Goal: Task Accomplishment & Management: Manage account settings

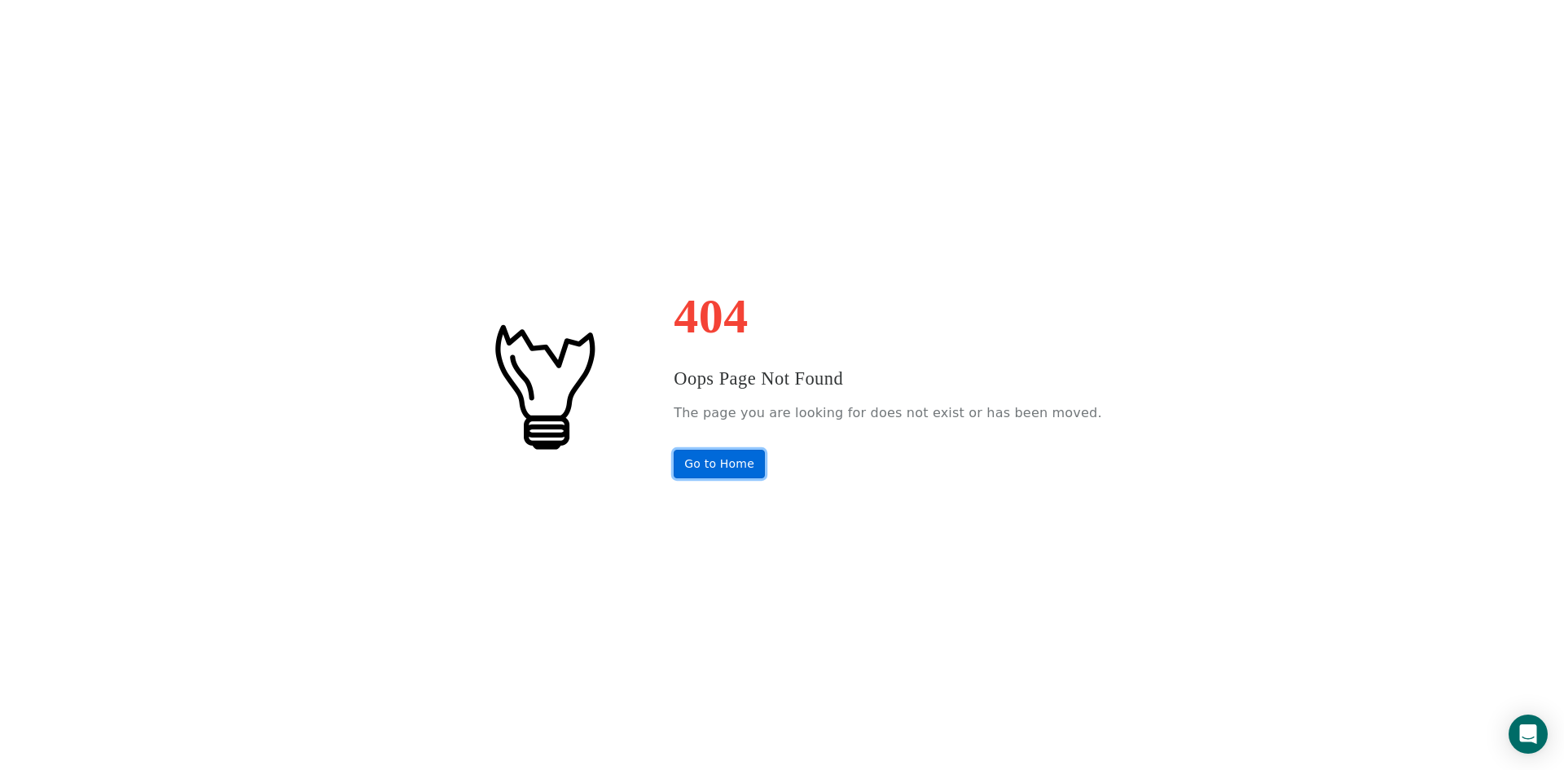
click at [727, 463] on link "Go to Home" at bounding box center [719, 464] width 91 height 29
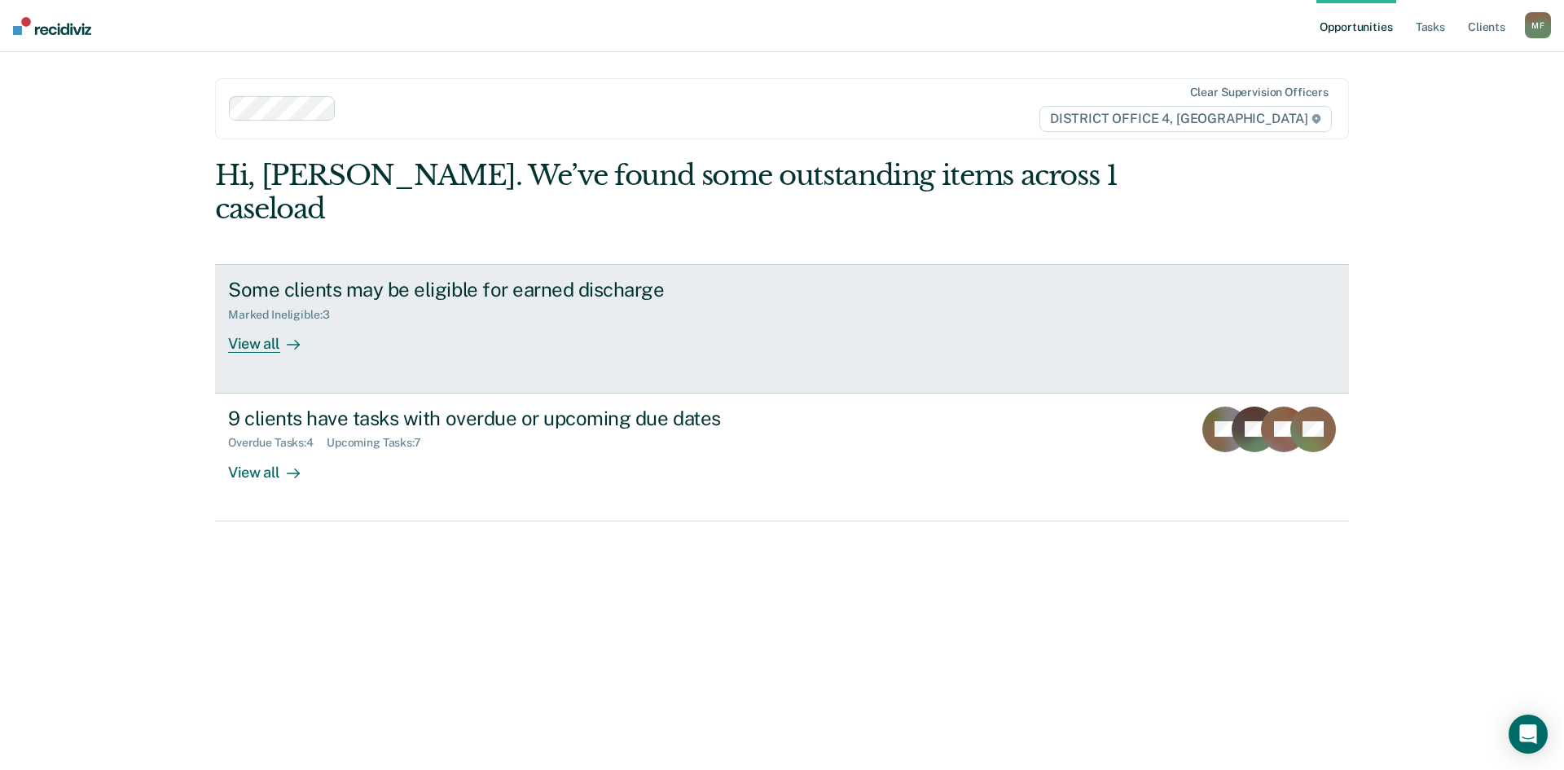
click at [245, 322] on div "View all" at bounding box center [273, 338] width 91 height 32
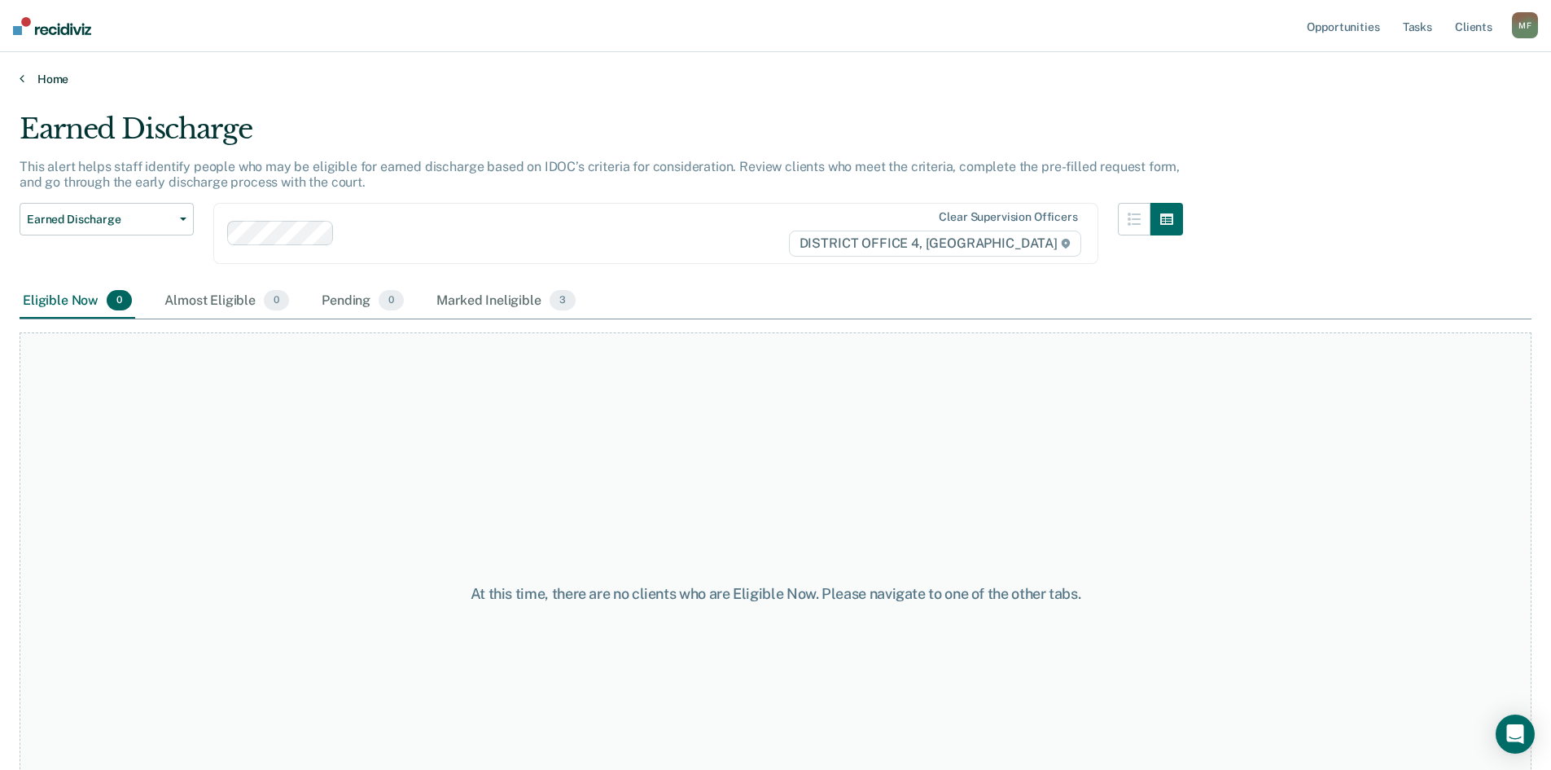
click at [22, 79] on icon at bounding box center [22, 78] width 5 height 13
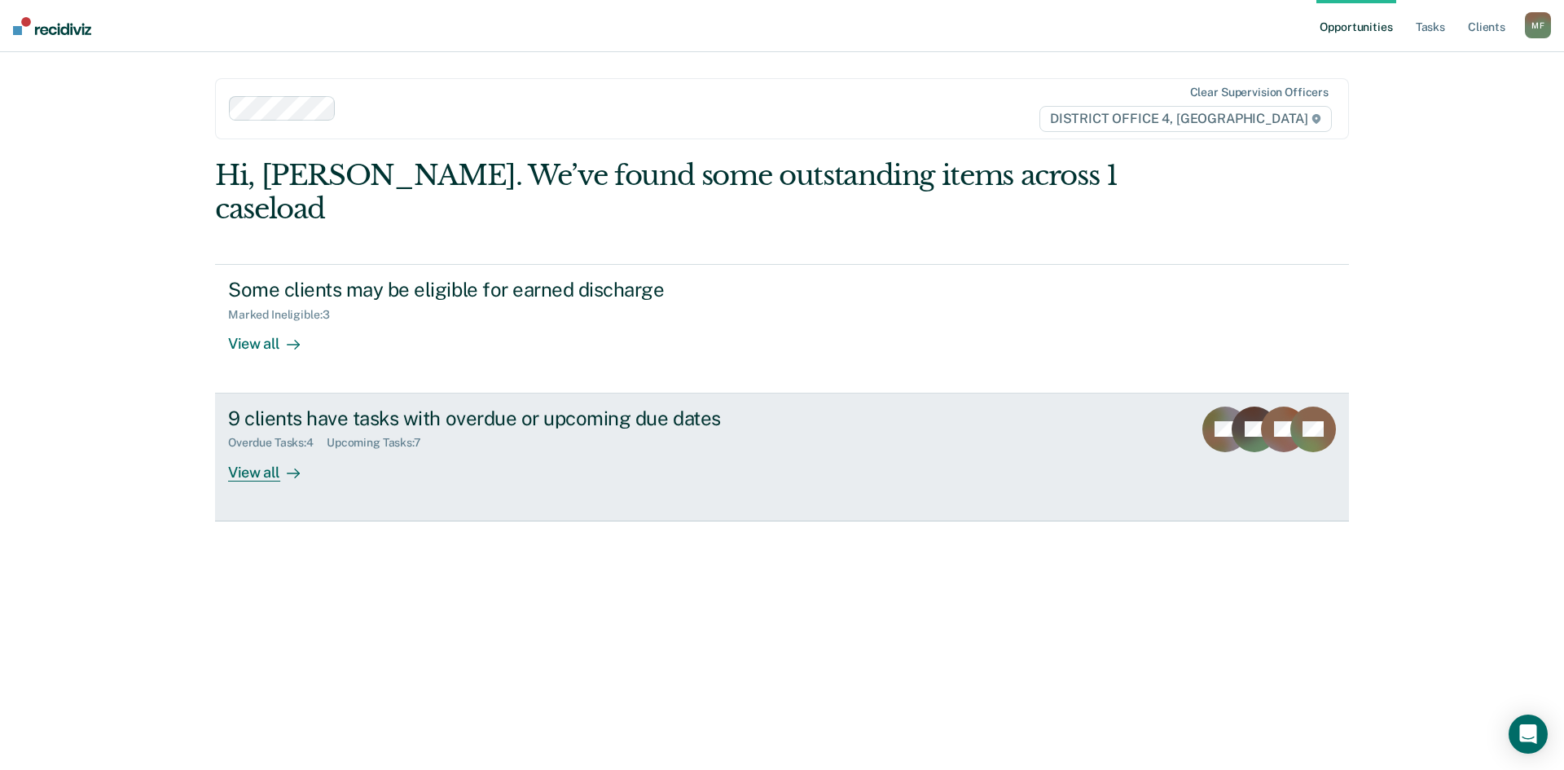
click at [467, 406] on div "9 clients have tasks with overdue or upcoming due dates" at bounding box center [514, 418] width 572 height 24
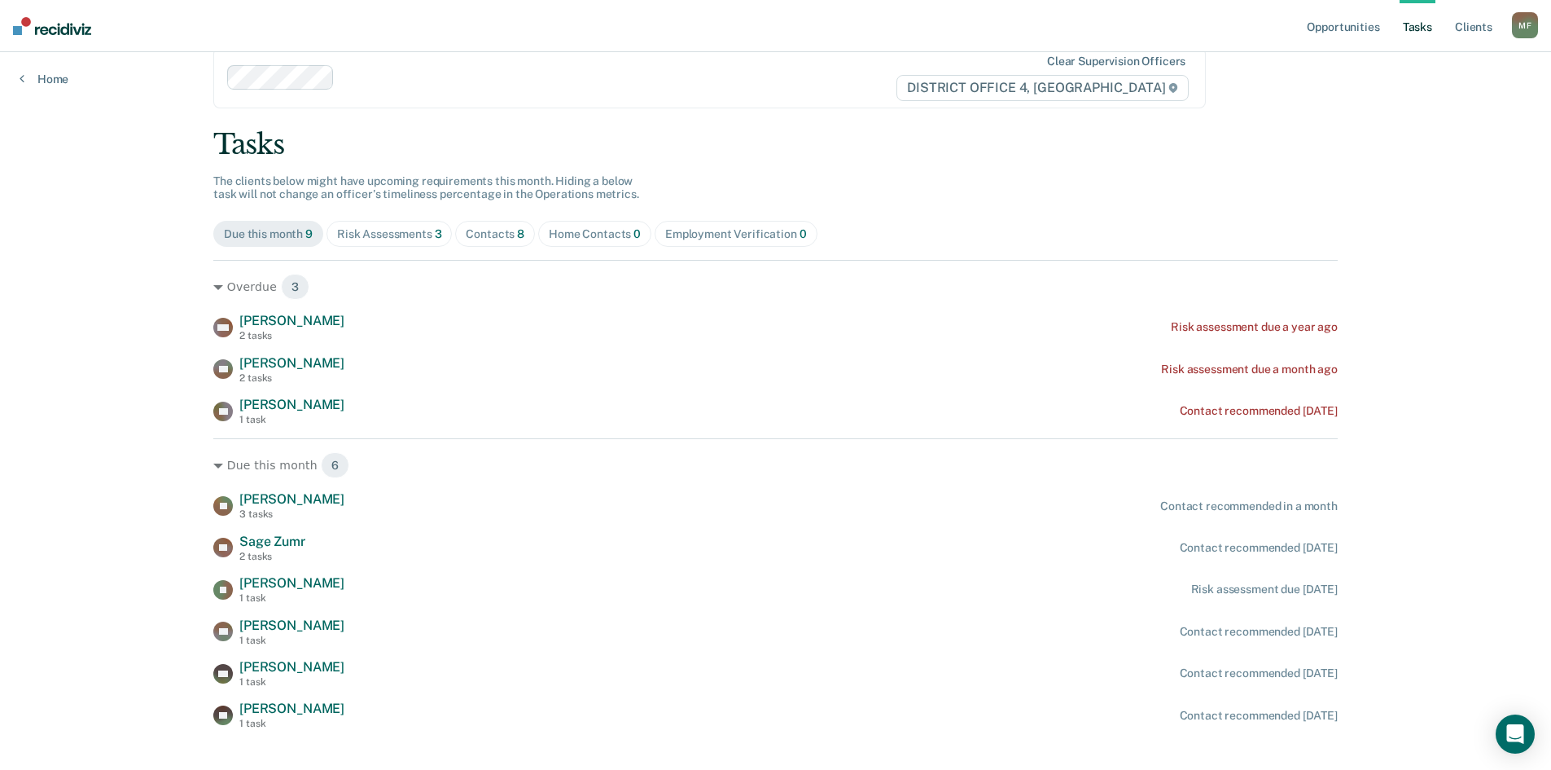
scroll to position [56, 0]
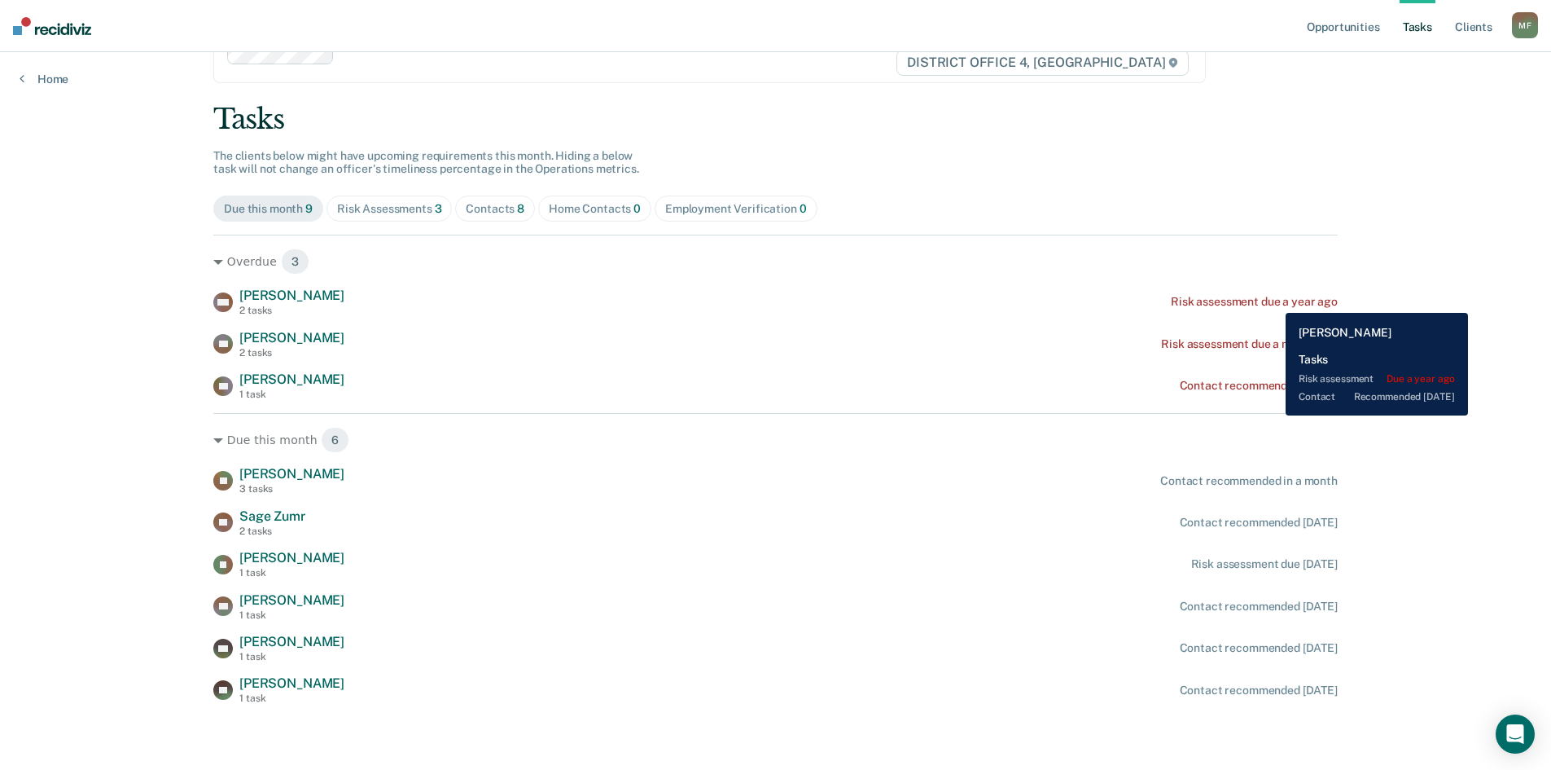
click at [1274, 301] on div "Risk assessment due a year ago" at bounding box center [1254, 302] width 167 height 14
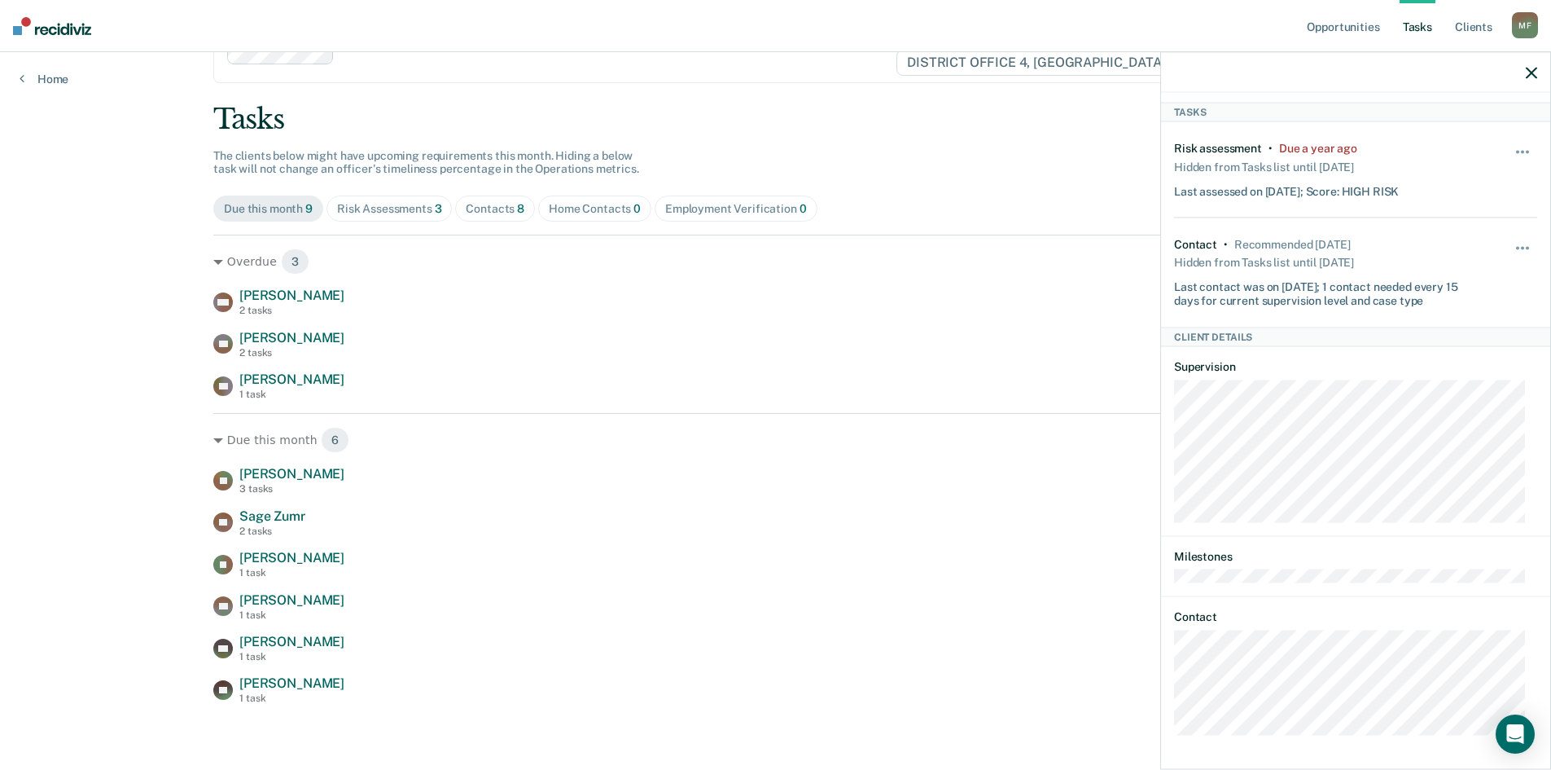
scroll to position [0, 0]
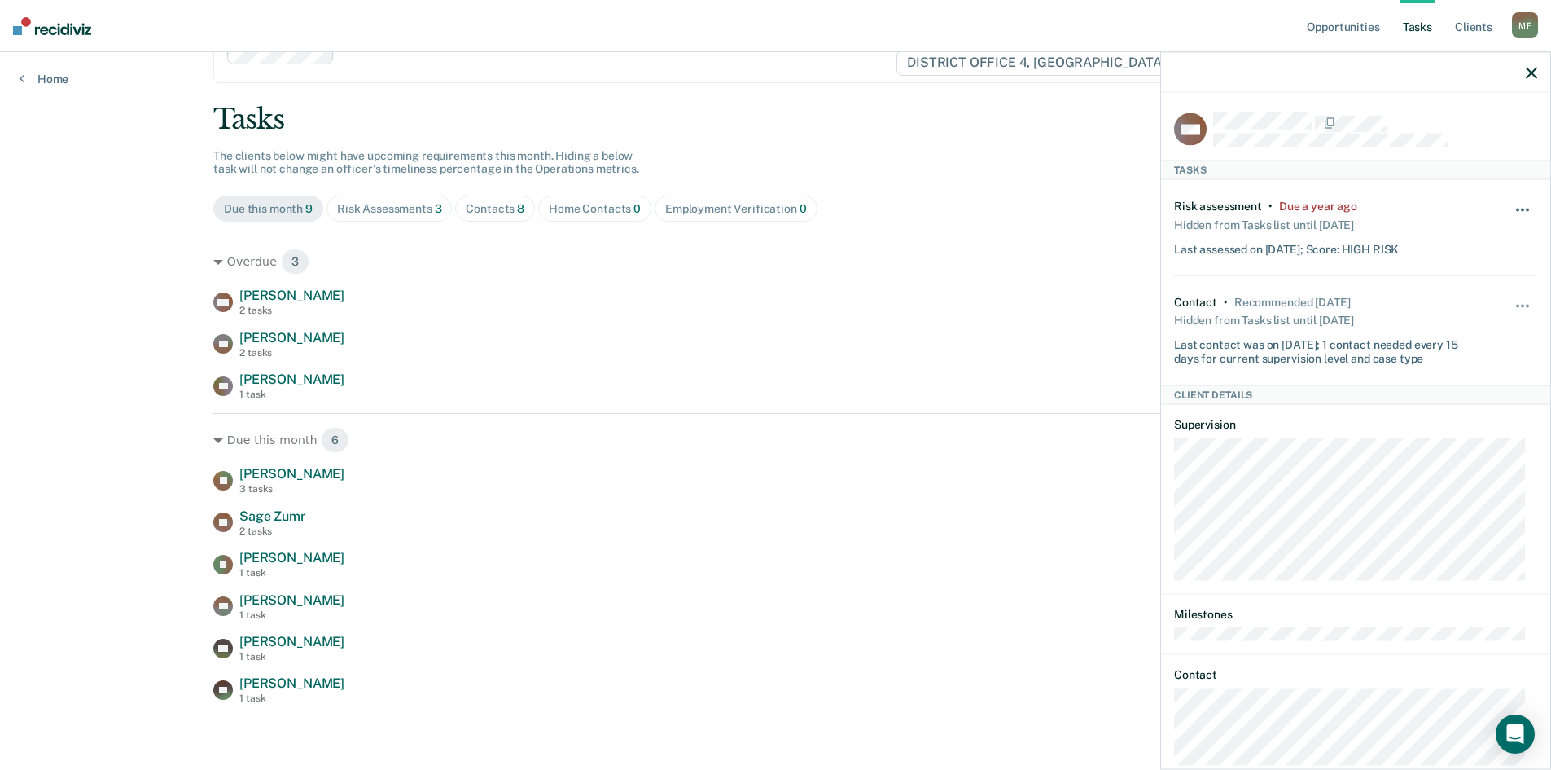
click at [1510, 208] on button "button" at bounding box center [1524, 218] width 28 height 26
click at [1441, 184] on div "Risk assessment • Due a year ago Hidden from Tasks list until [DATE] Last asses…" at bounding box center [1355, 228] width 363 height 96
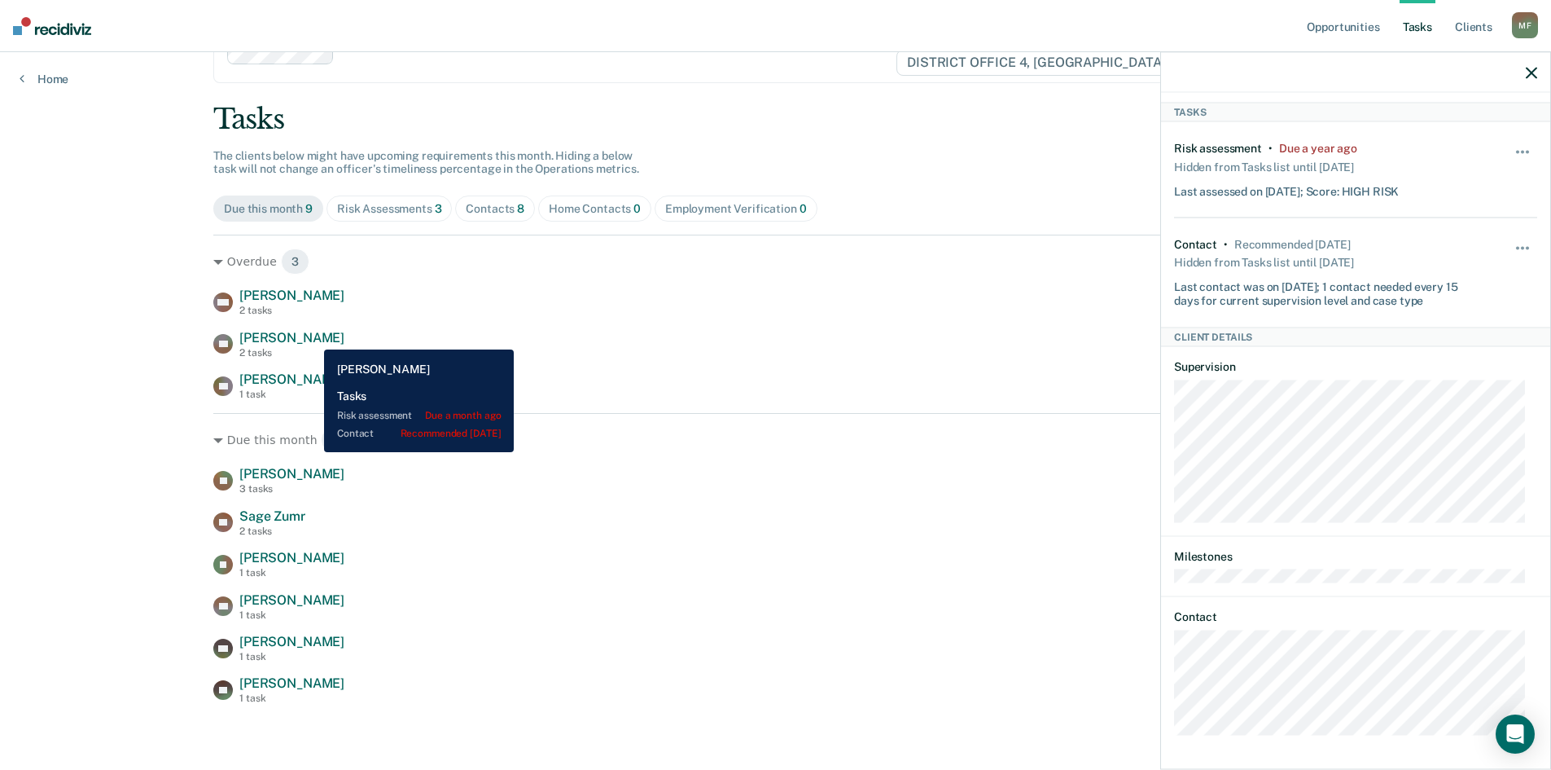
click at [312, 337] on span "[PERSON_NAME]" at bounding box center [291, 337] width 105 height 15
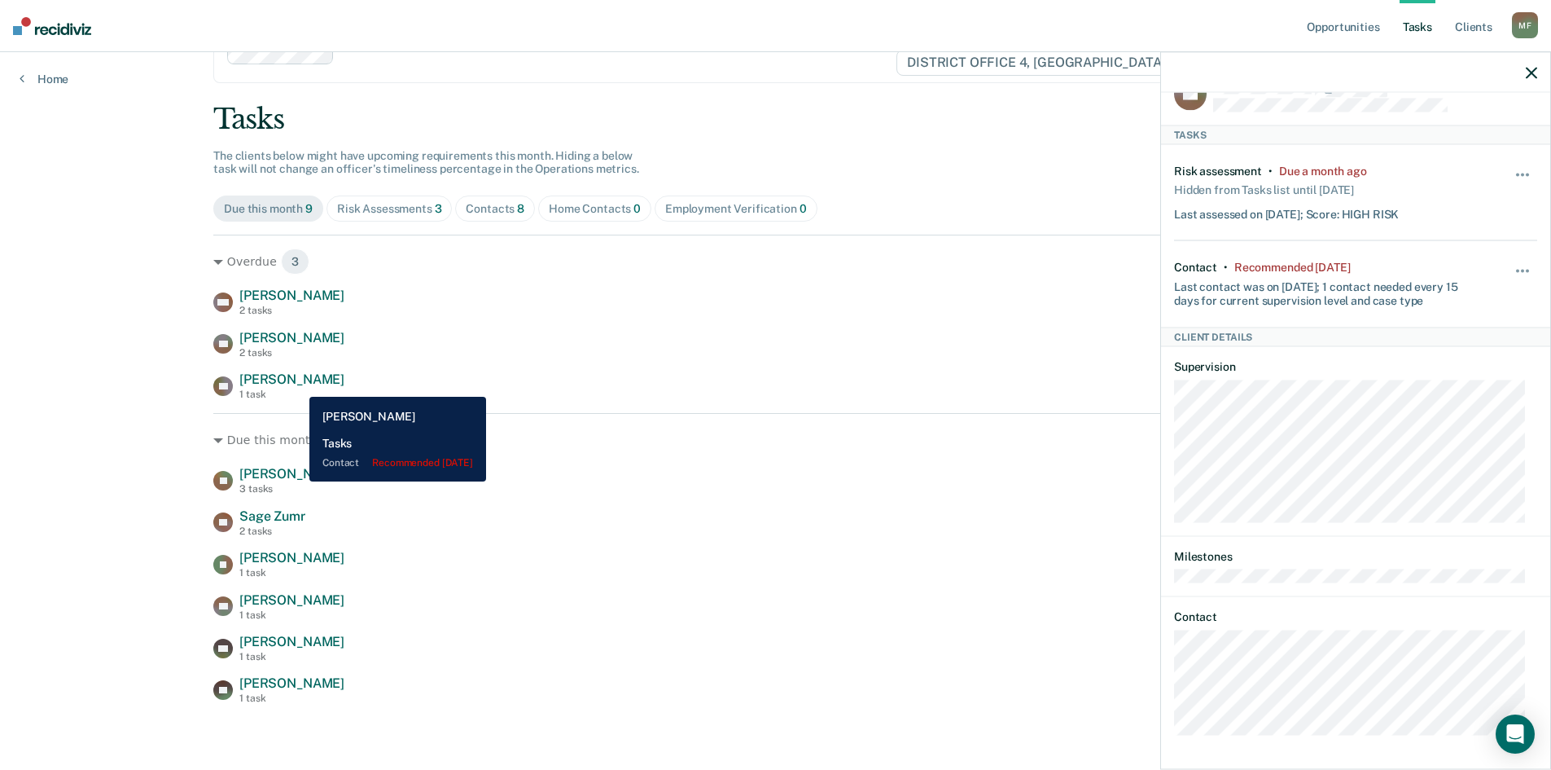
click at [297, 384] on span "[PERSON_NAME]" at bounding box center [291, 378] width 105 height 15
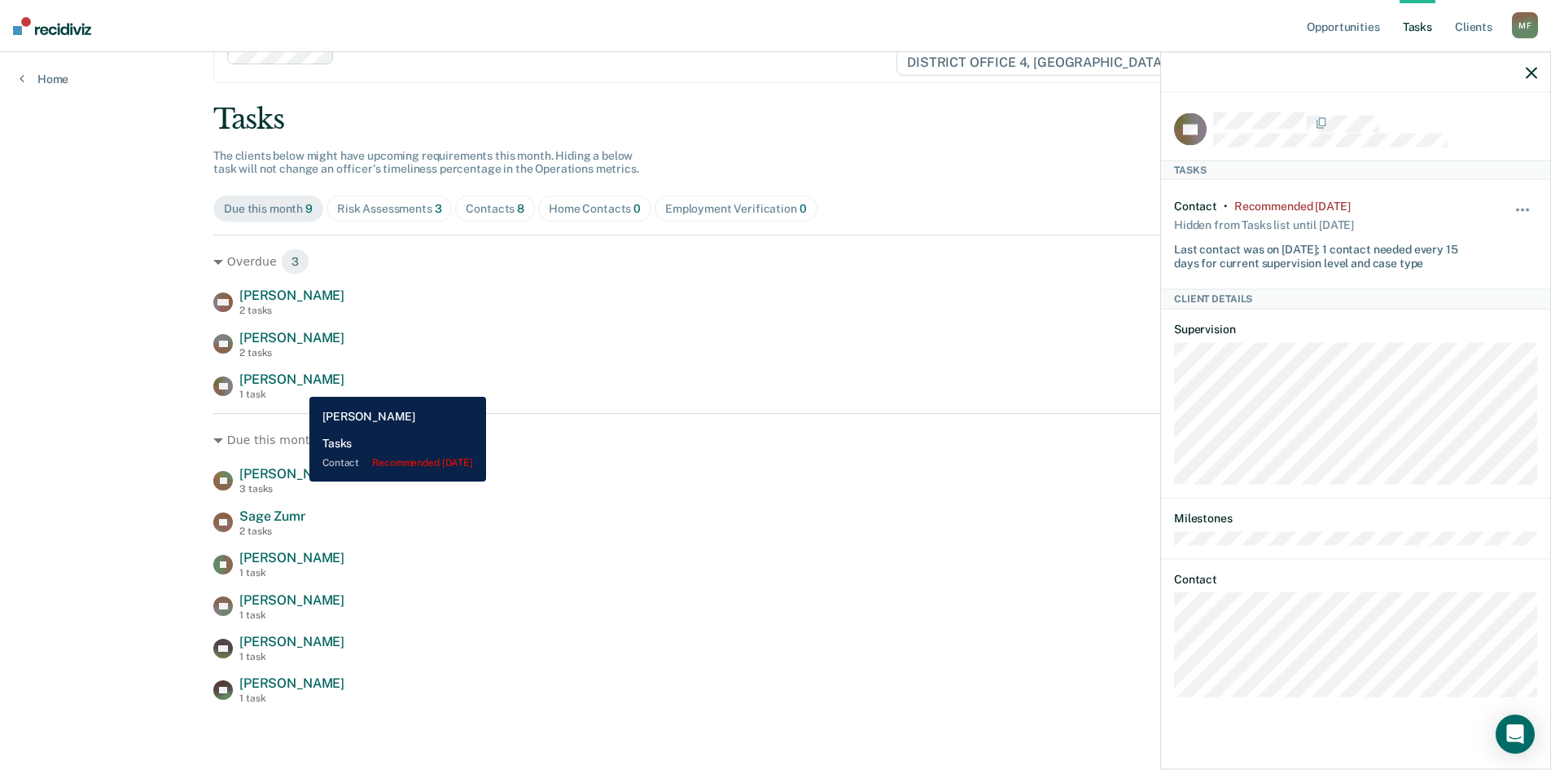
scroll to position [0, 0]
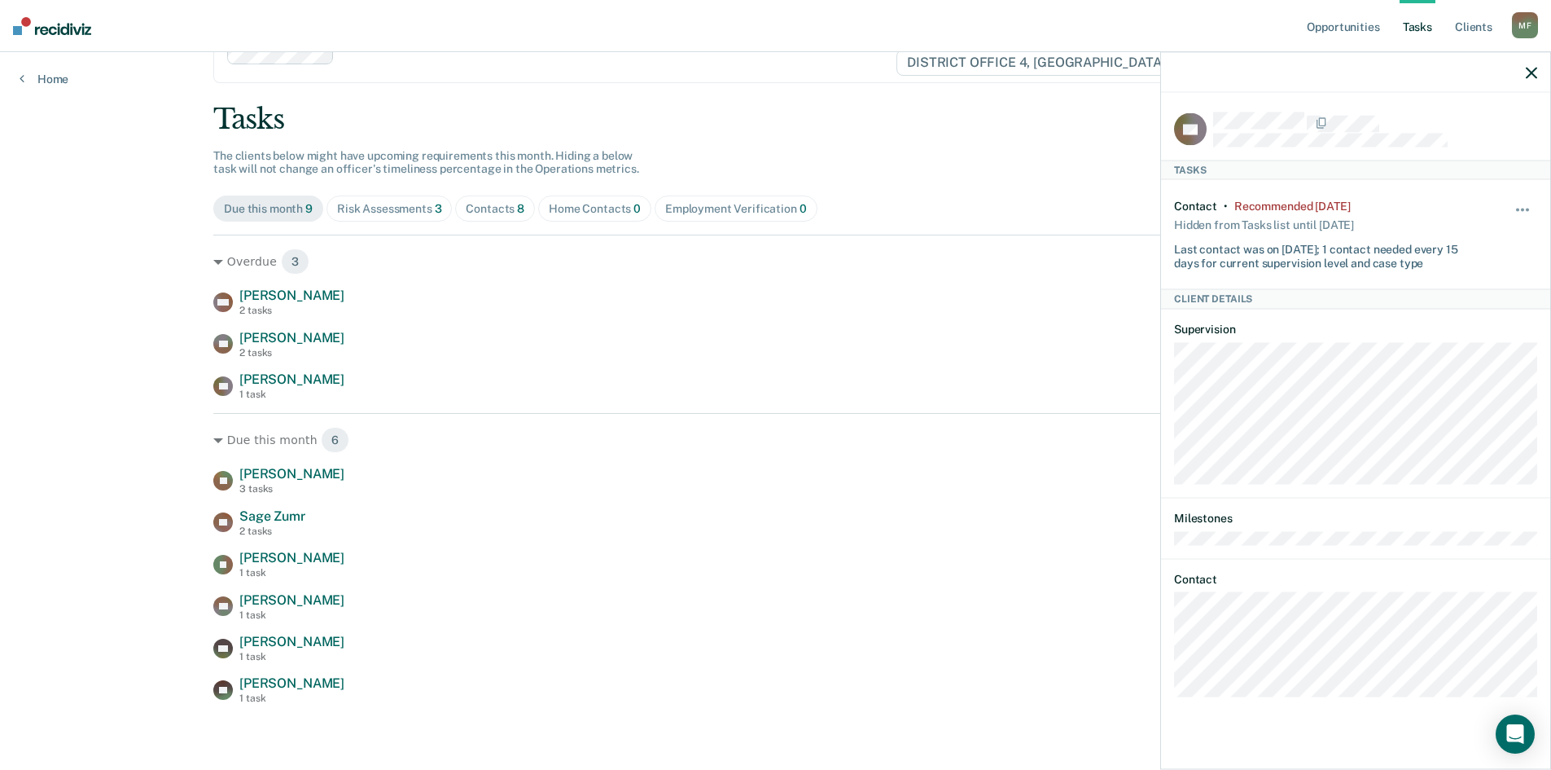
click at [88, 372] on div "Opportunities Tasks Client s [PERSON_NAME] Profile How it works Log Out Home Cl…" at bounding box center [775, 357] width 1551 height 826
click at [1538, 78] on div at bounding box center [1355, 72] width 389 height 41
click at [1531, 72] on icon "button" at bounding box center [1531, 72] width 11 height 11
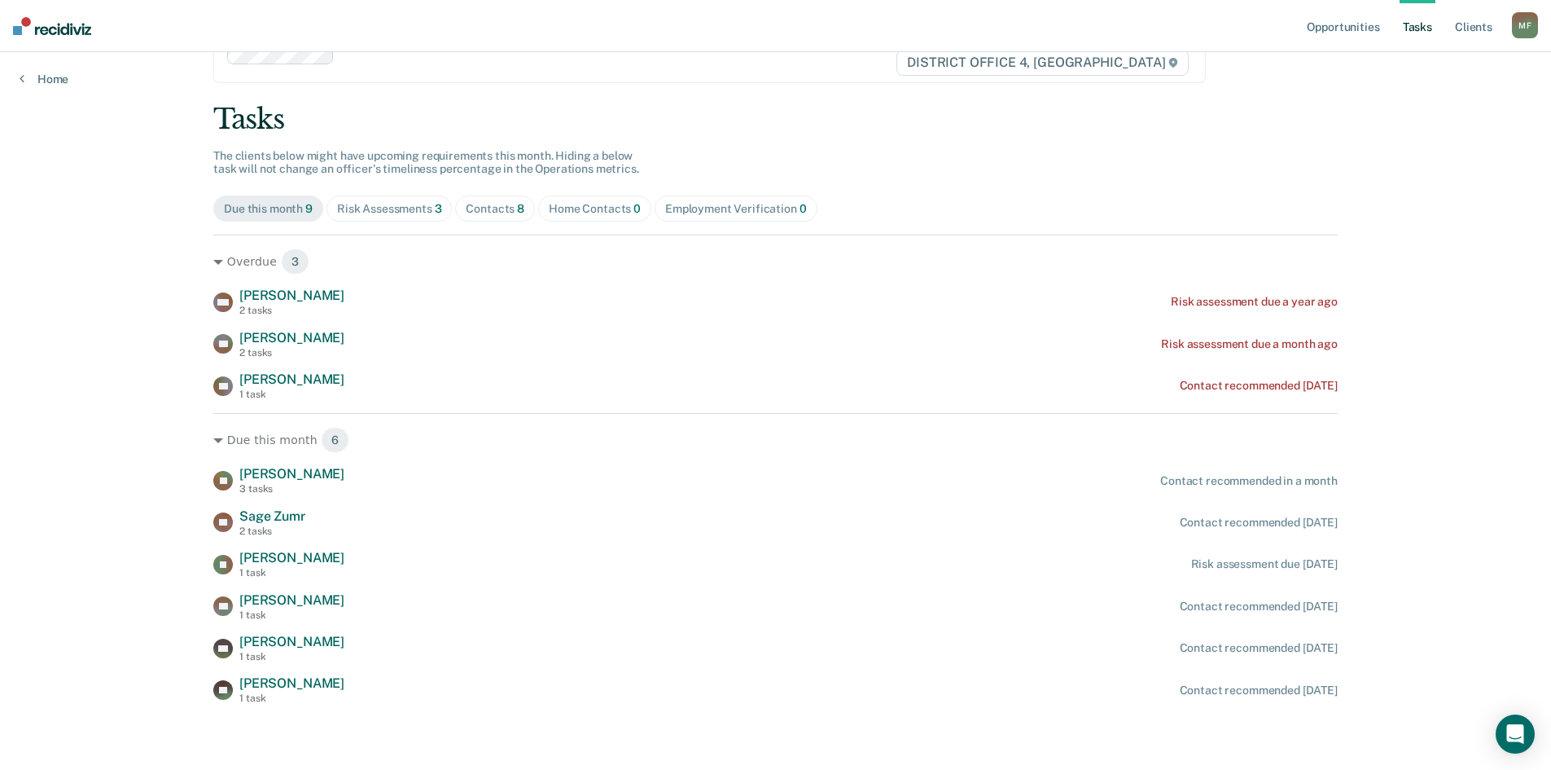
click at [36, 329] on div "Opportunities Tasks Client s [PERSON_NAME] Profile How it works Log Out Home Cl…" at bounding box center [775, 357] width 1551 height 826
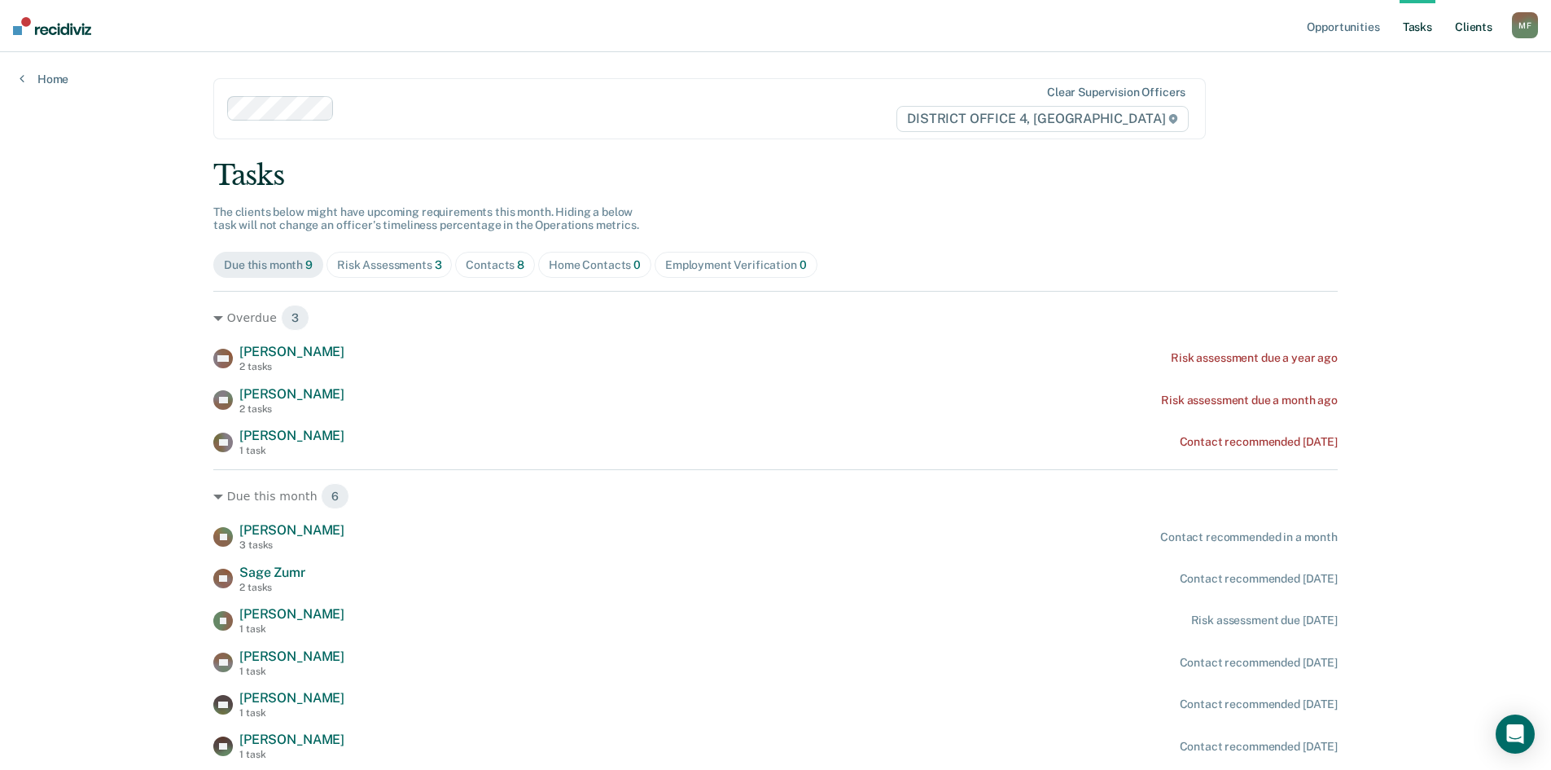
click at [1481, 30] on link "Client s" at bounding box center [1474, 26] width 44 height 52
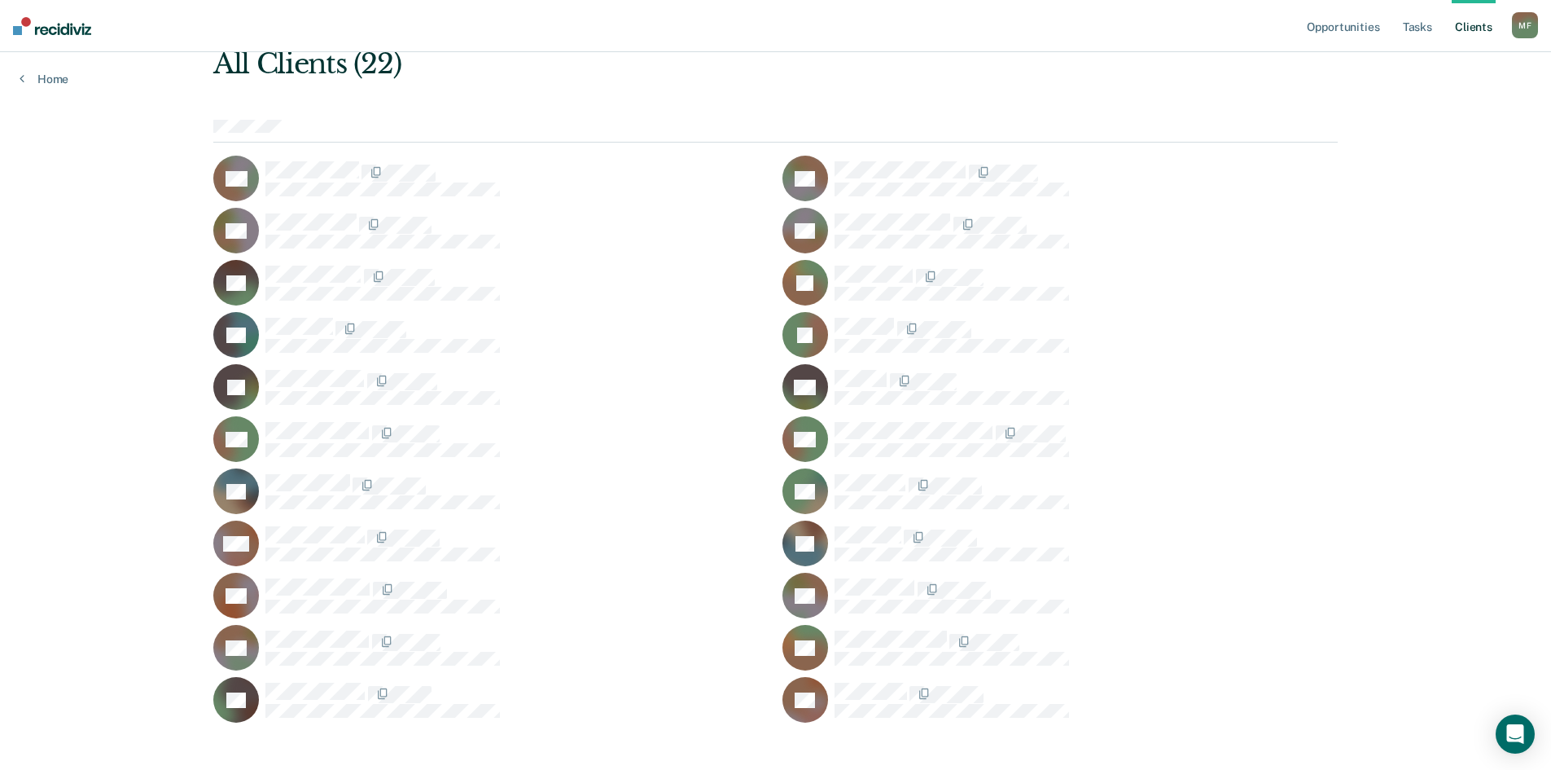
scroll to position [127, 0]
